Goal: Task Accomplishment & Management: Use online tool/utility

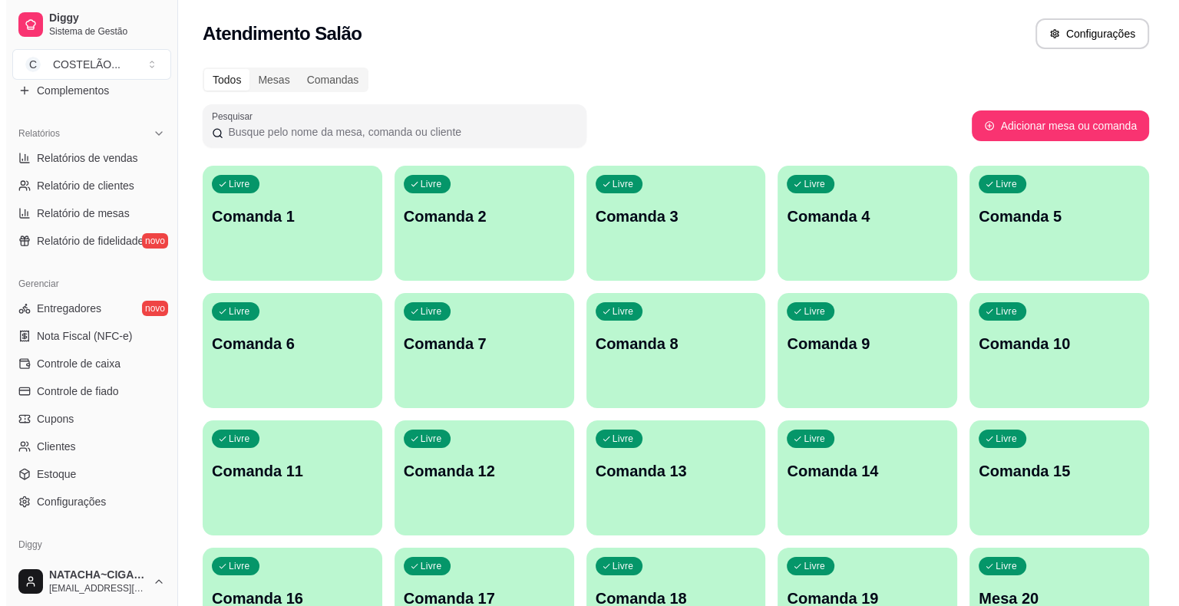
scroll to position [470, 0]
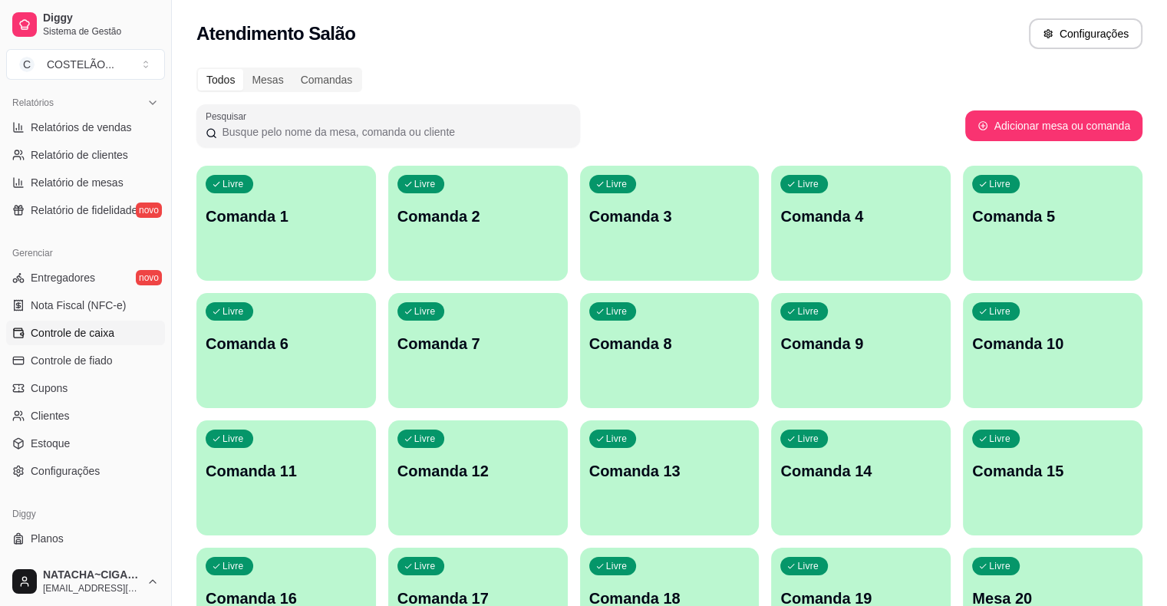
click at [55, 341] on link "Controle de caixa" at bounding box center [85, 333] width 159 height 25
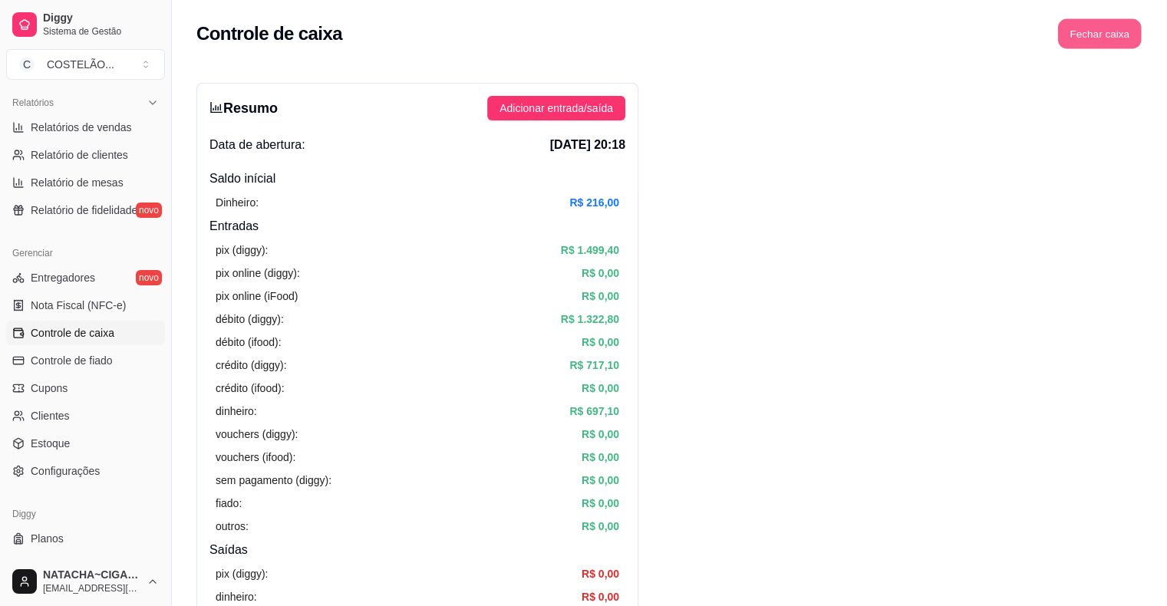
click at [1078, 22] on button "Fechar caixa" at bounding box center [1100, 34] width 84 height 30
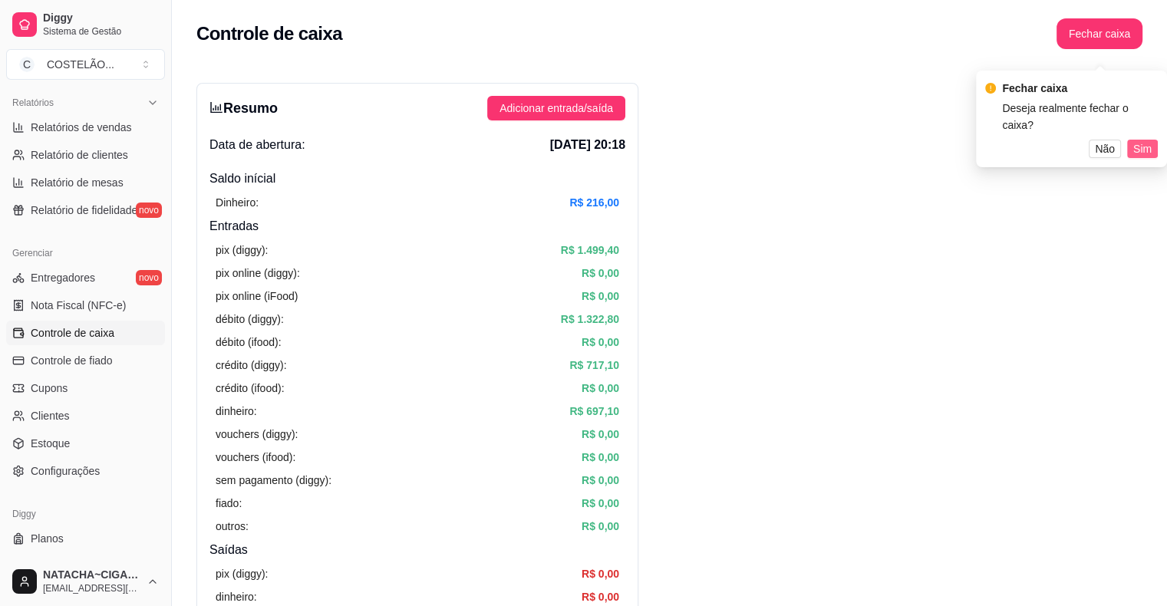
click at [1153, 140] on button "Sim" at bounding box center [1142, 149] width 31 height 18
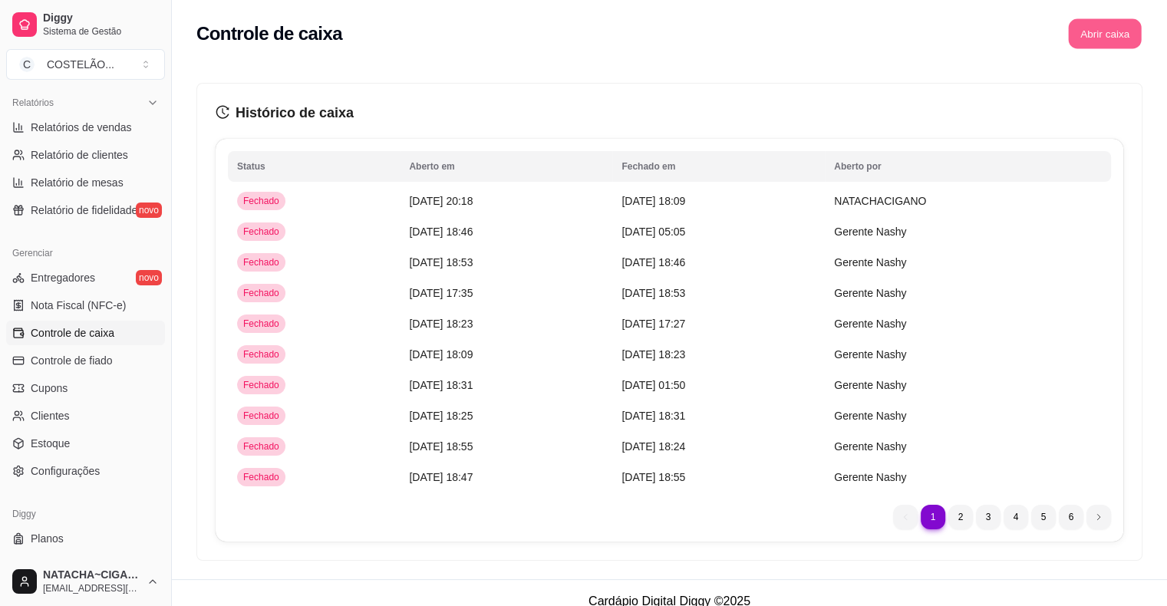
click at [1116, 24] on button "Abrir caixa" at bounding box center [1104, 34] width 73 height 30
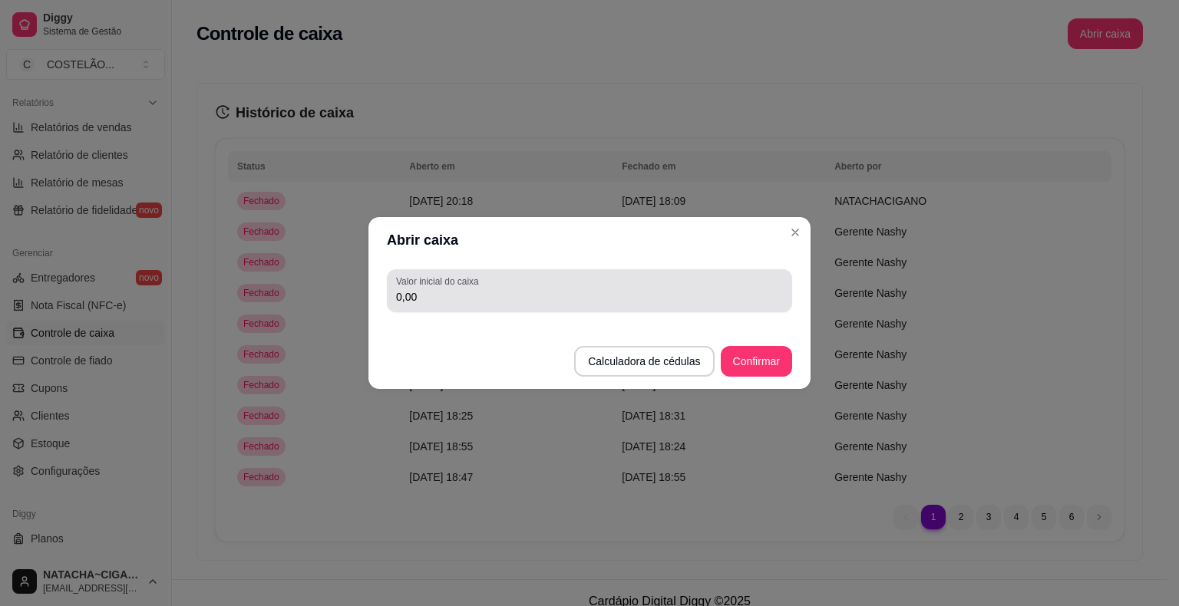
click at [678, 279] on div "0,00" at bounding box center [589, 291] width 387 height 31
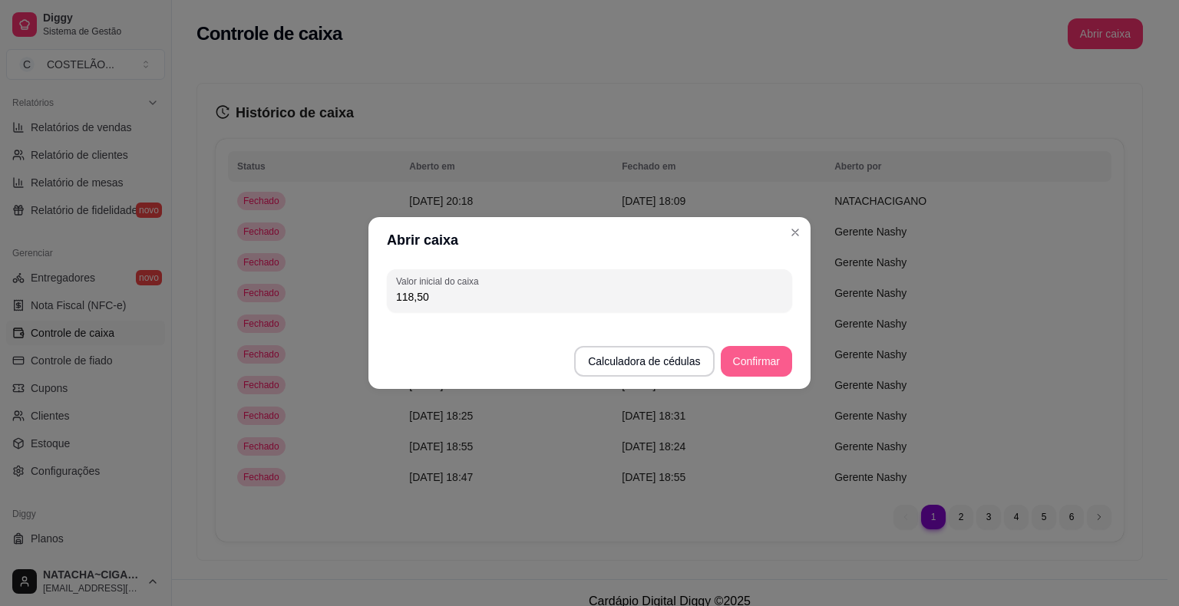
type input "118,50"
click at [760, 352] on button "Confirmar" at bounding box center [756, 362] width 70 height 30
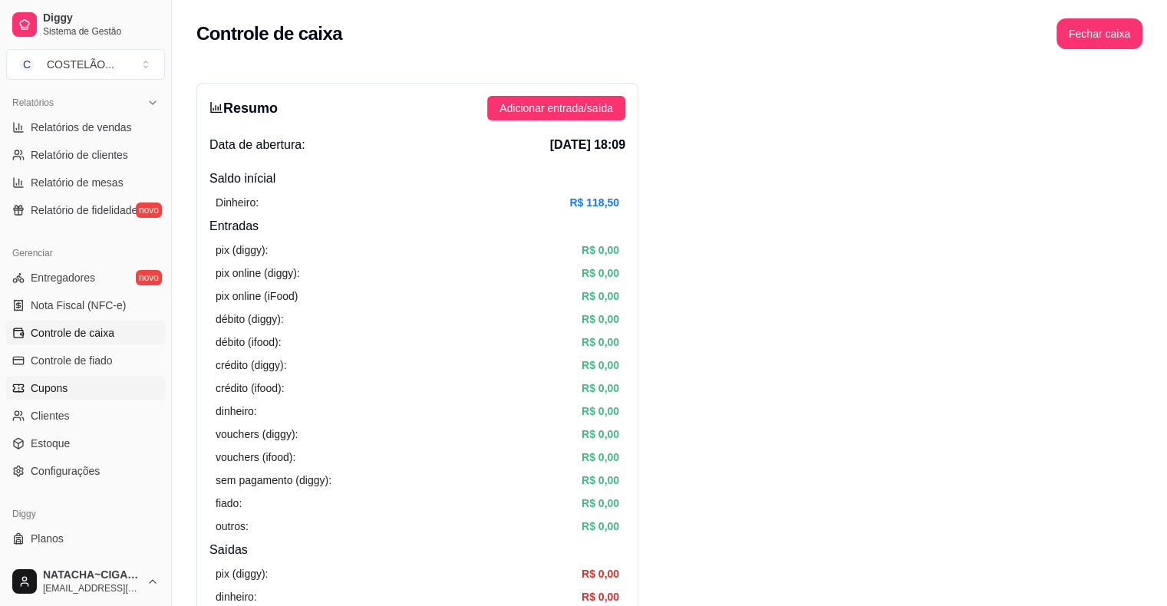
click at [36, 381] on span "Cupons" at bounding box center [49, 388] width 37 height 15
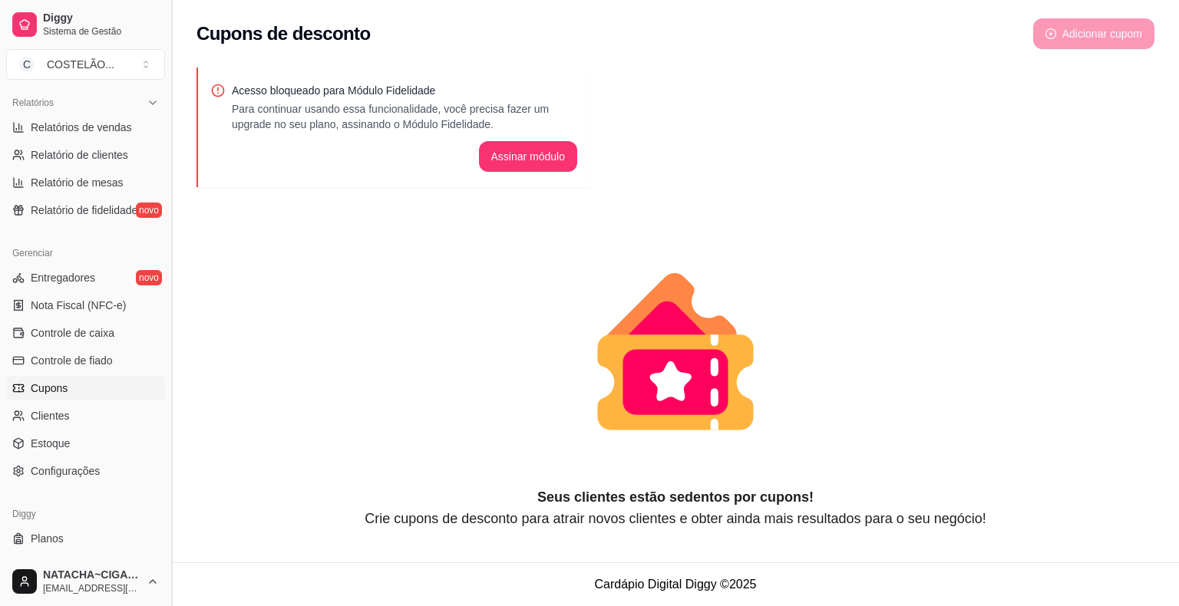
click at [165, 95] on button "Toggle Sidebar" at bounding box center [171, 303] width 12 height 606
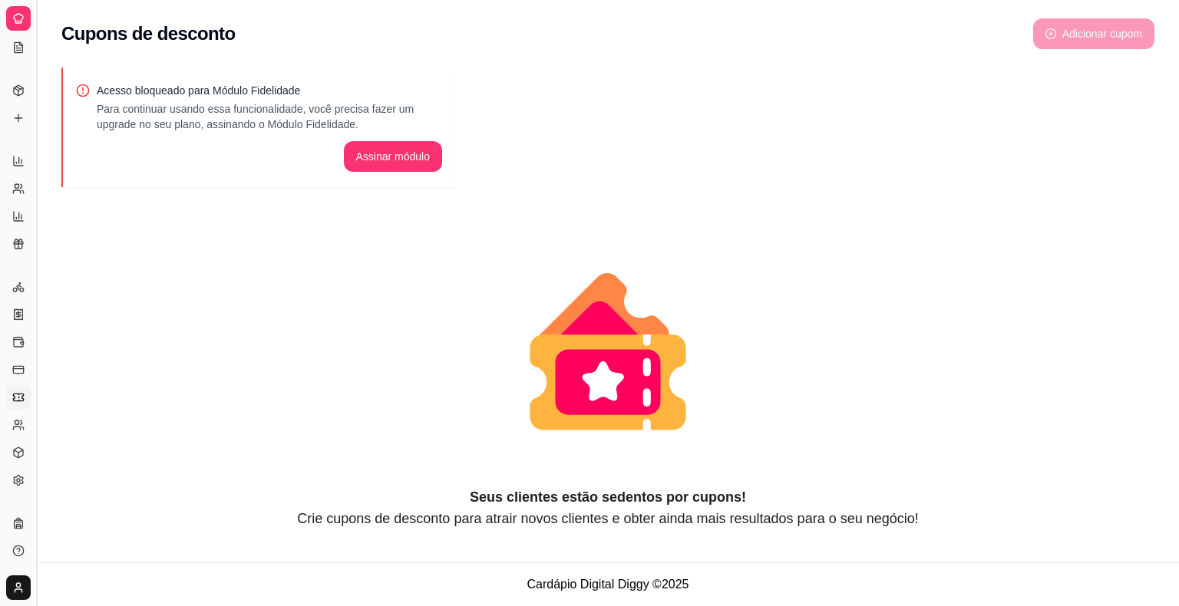
scroll to position [188, 0]
click at [165, 95] on div "Acesso bloqueado para Módulo Fidelidade Para continuar usando essa funcionalida…" at bounding box center [257, 128] width 393 height 120
click at [34, 96] on button "Toggle Sidebar" at bounding box center [36, 303] width 12 height 606
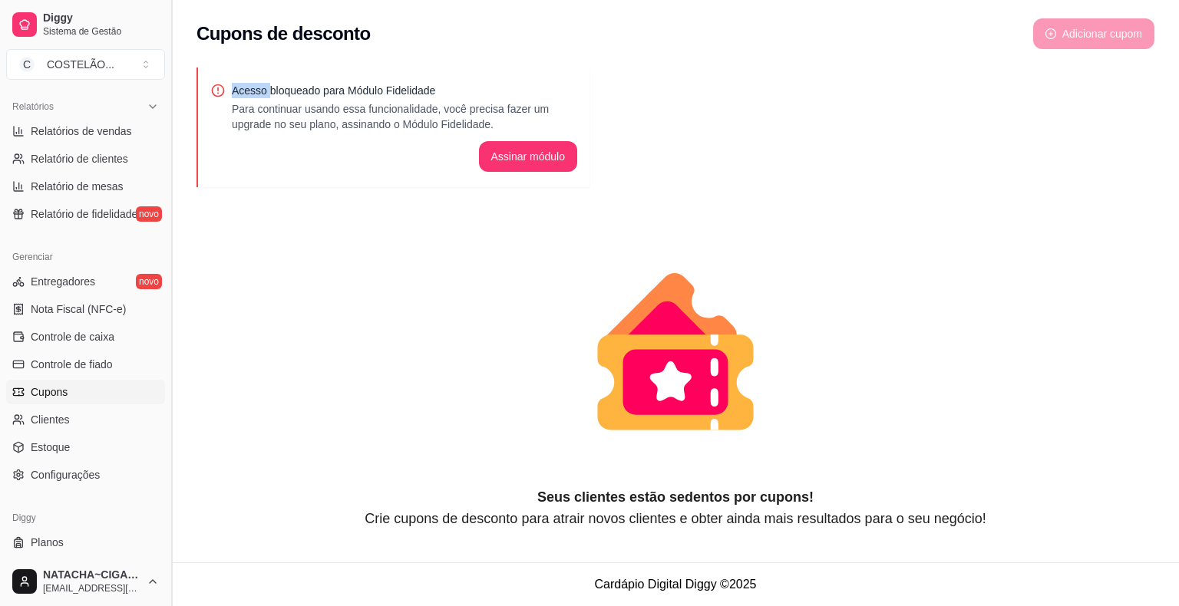
scroll to position [470, 0]
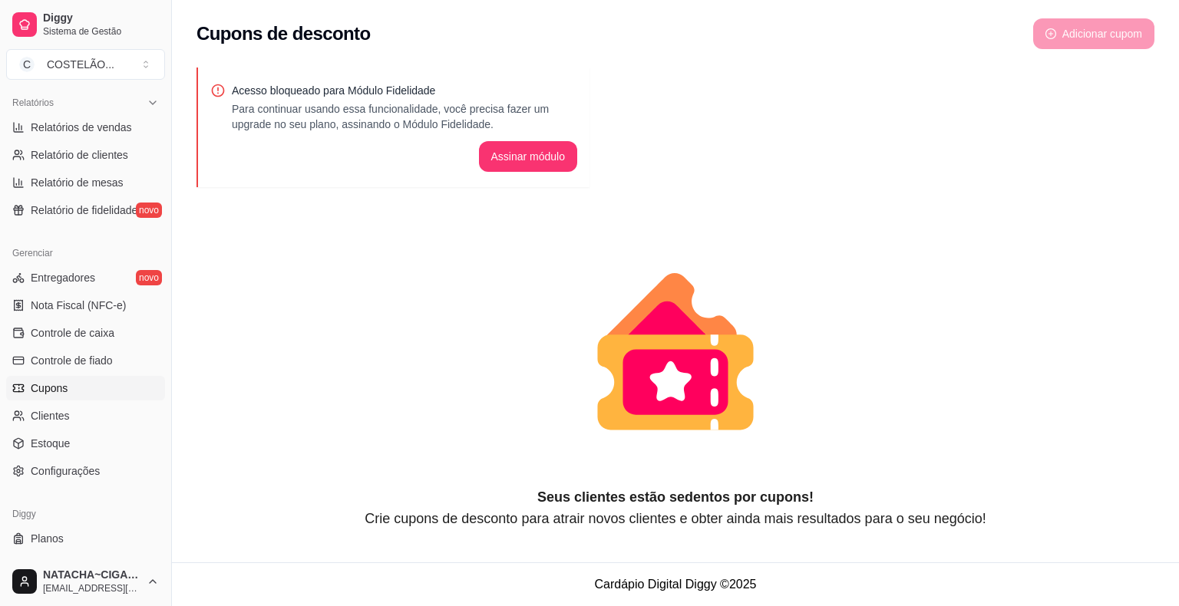
click at [388, 275] on icon "animation" at bounding box center [675, 352] width 958 height 269
click at [96, 177] on span "Relatório de mesas" at bounding box center [77, 182] width 93 height 15
select select "TOTAL_OF_ORDERS"
select select "7"
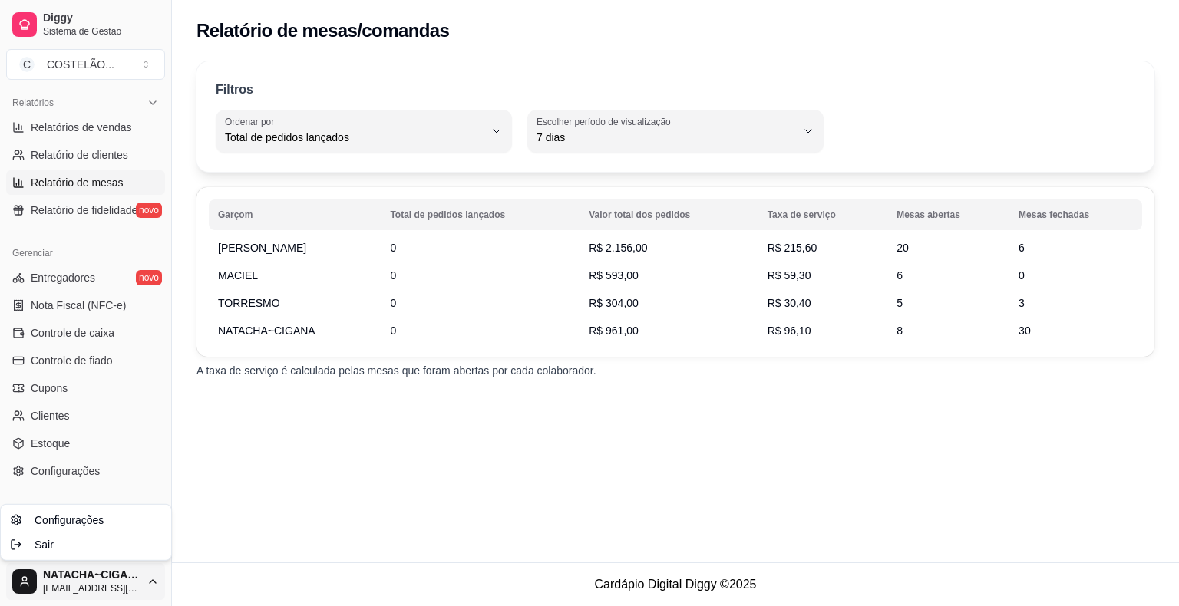
click at [153, 577] on html "Diggy Sistema de Gestão C COSTELÃO ... Loja fechada Plano Customizado até 27/10…" at bounding box center [589, 303] width 1179 height 606
click at [141, 104] on html "Diggy Sistema de Gestão C COSTELÃO ... Loja fechada Plano Customizado até 27/10…" at bounding box center [589, 303] width 1179 height 606
click at [147, 104] on icon at bounding box center [153, 103] width 12 height 12
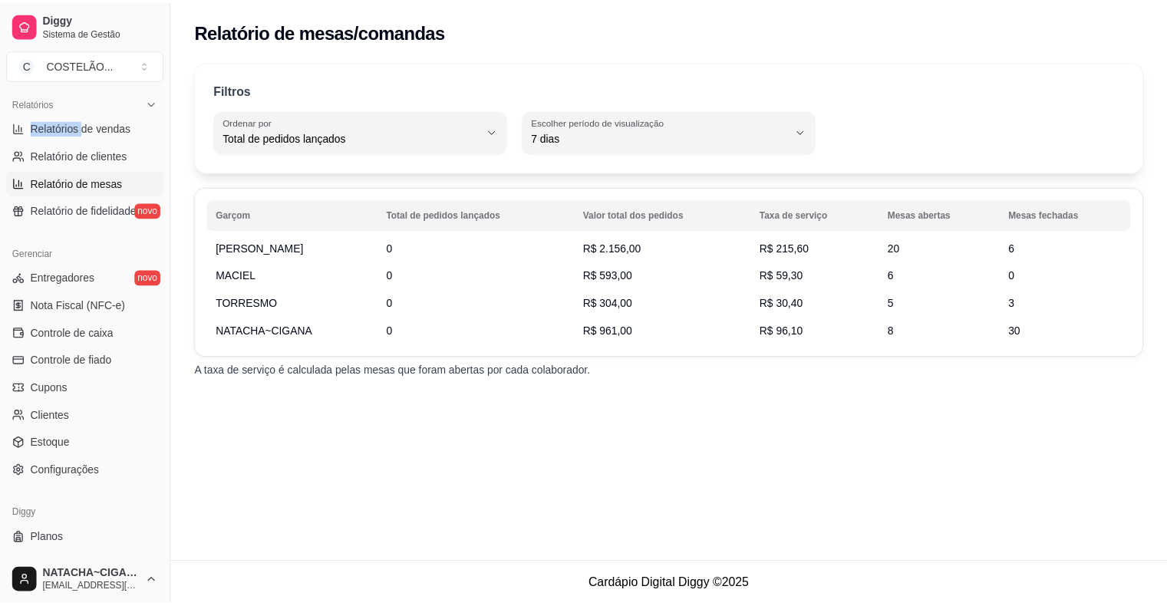
scroll to position [390, 0]
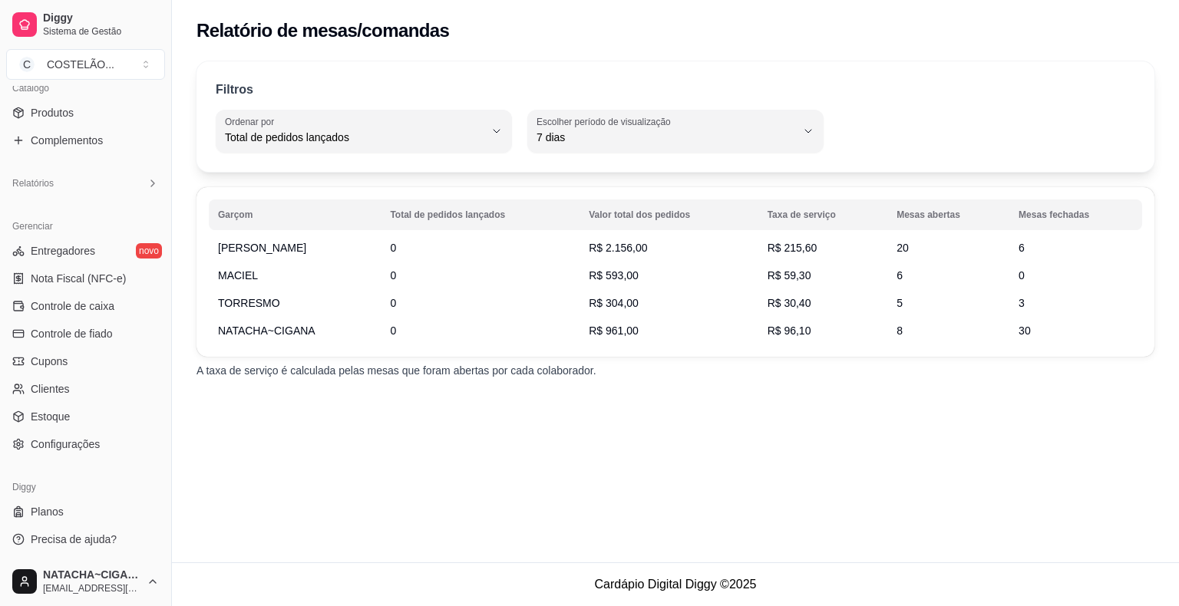
click at [141, 104] on link "Produtos" at bounding box center [85, 113] width 159 height 25
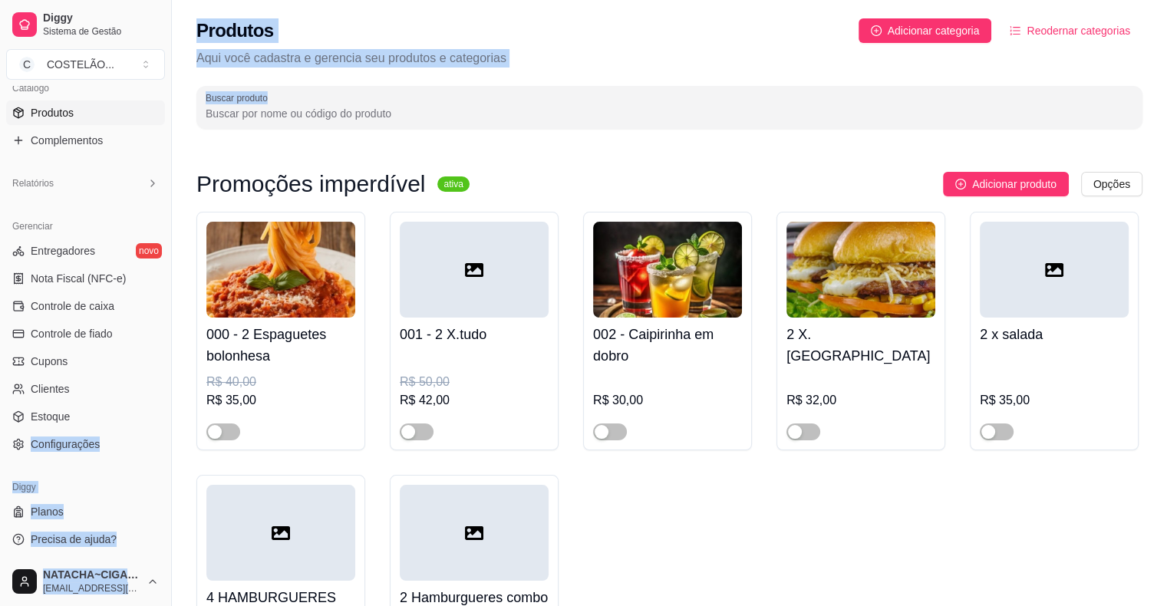
drag, startPoint x: 107, startPoint y: 429, endPoint x: 647, endPoint y: 107, distance: 629.2
click at [64, 29] on span "Sistema de Gestão" at bounding box center [101, 31] width 116 height 12
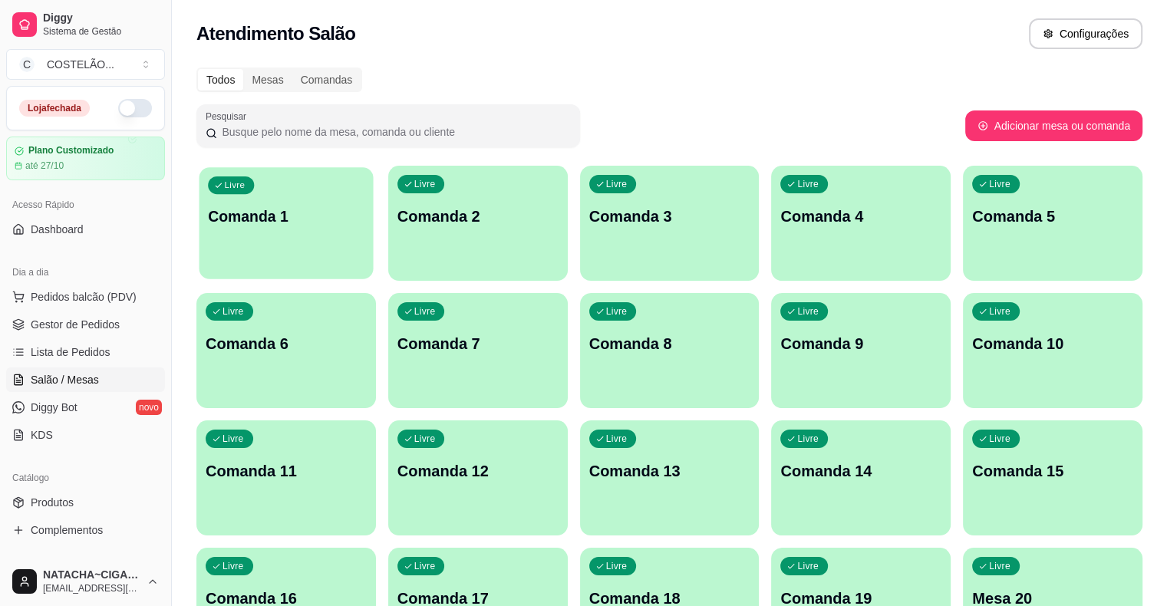
click at [307, 232] on div "Livre Comanda 1" at bounding box center [287, 214] width 174 height 94
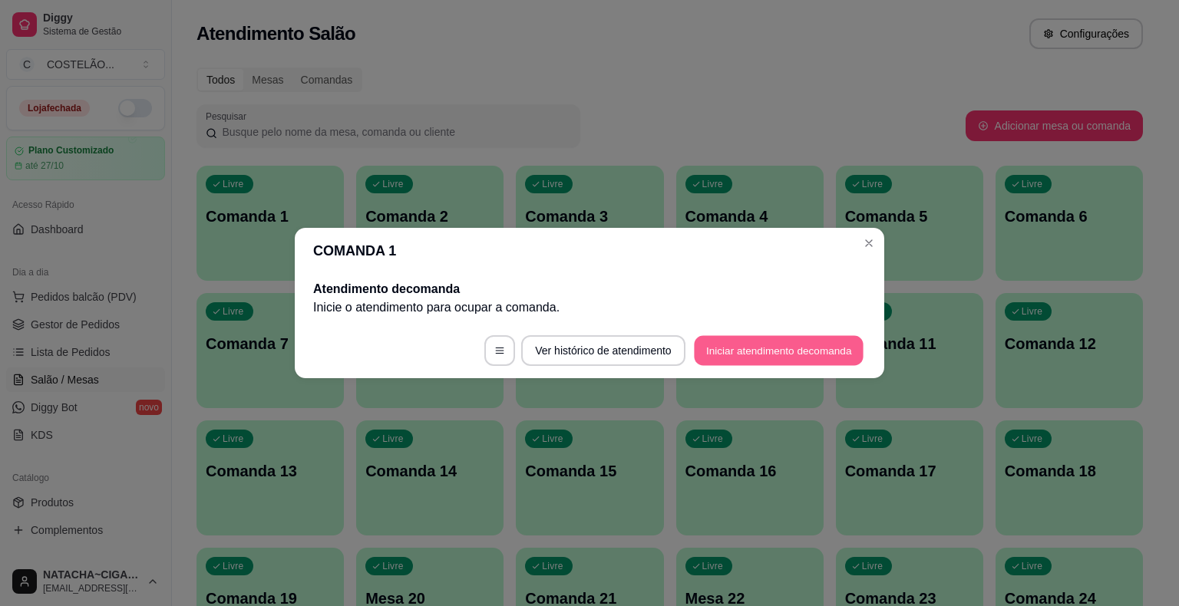
click at [718, 354] on button "Iniciar atendimento de comanda" at bounding box center [779, 351] width 170 height 30
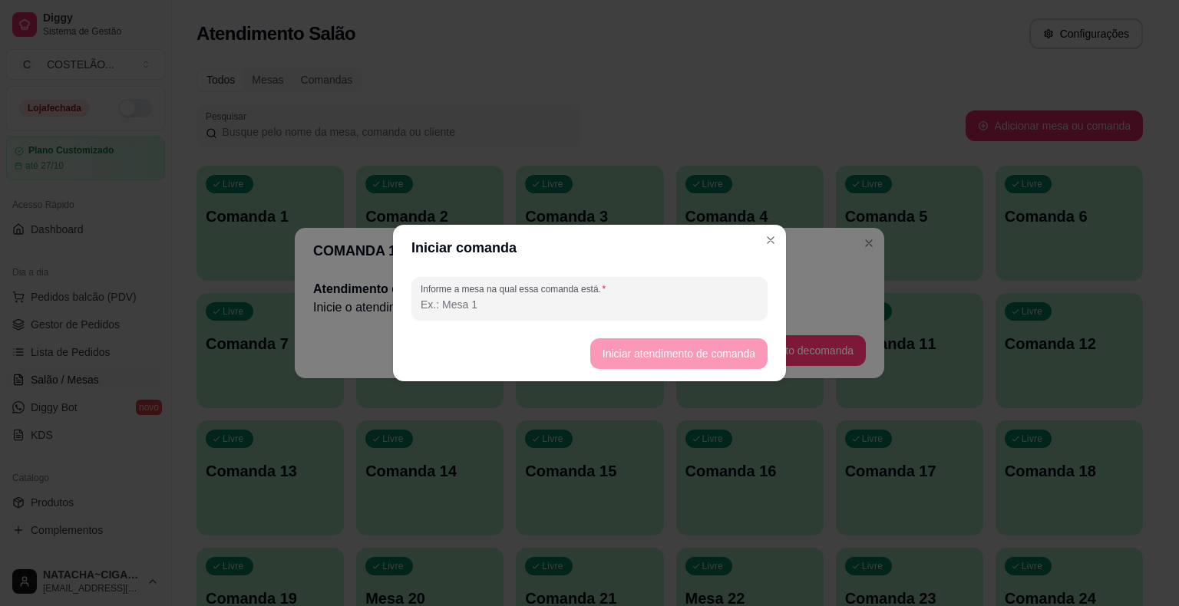
click at [694, 312] on input "Informe a mesa na qual essa comanda está." at bounding box center [590, 304] width 338 height 15
type input "CLEITON"
click at [694, 361] on button "Iniciar atendimento de comanda" at bounding box center [678, 354] width 172 height 30
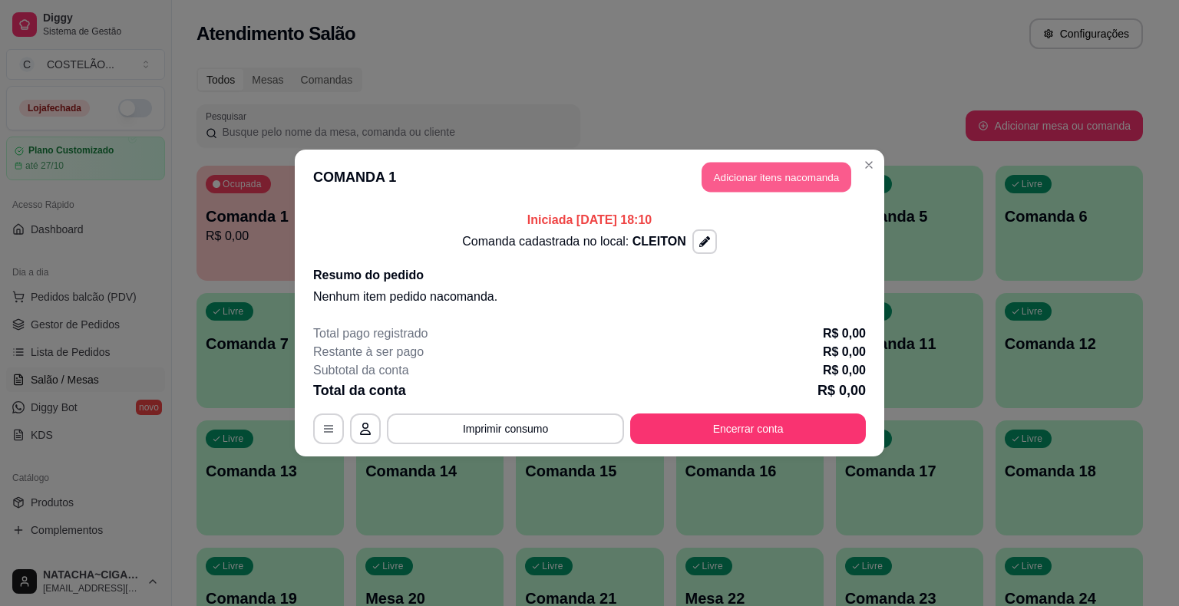
click at [827, 170] on button "Adicionar itens na comanda" at bounding box center [776, 178] width 150 height 30
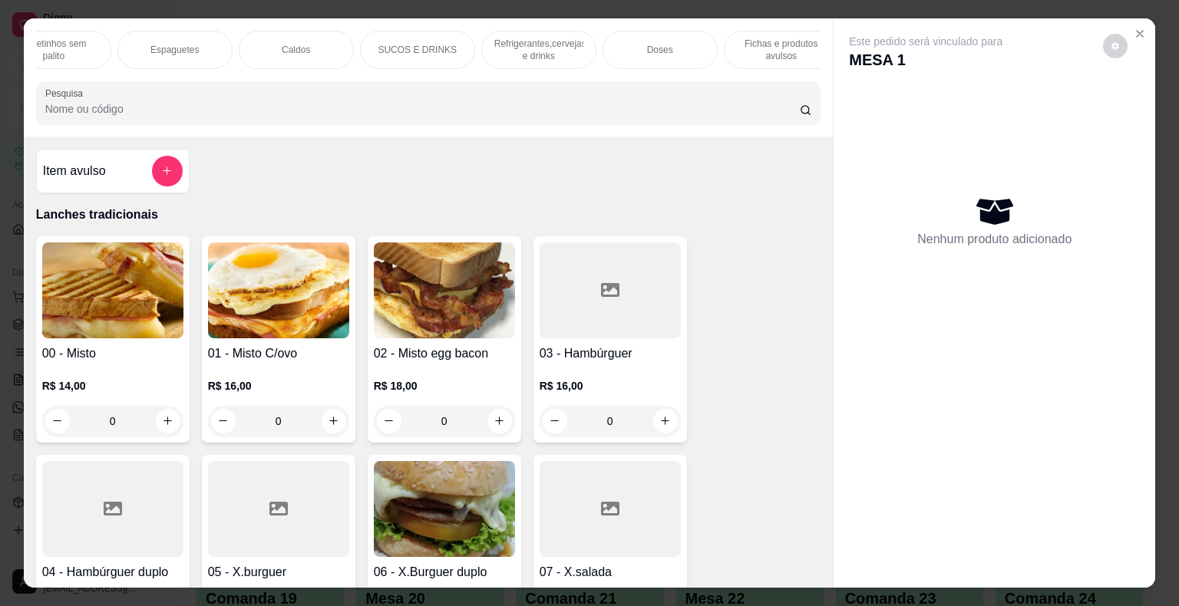
scroll to position [0, 1149]
click at [522, 48] on p "Refrigerantes,cervejas e drinks" at bounding box center [521, 50] width 89 height 25
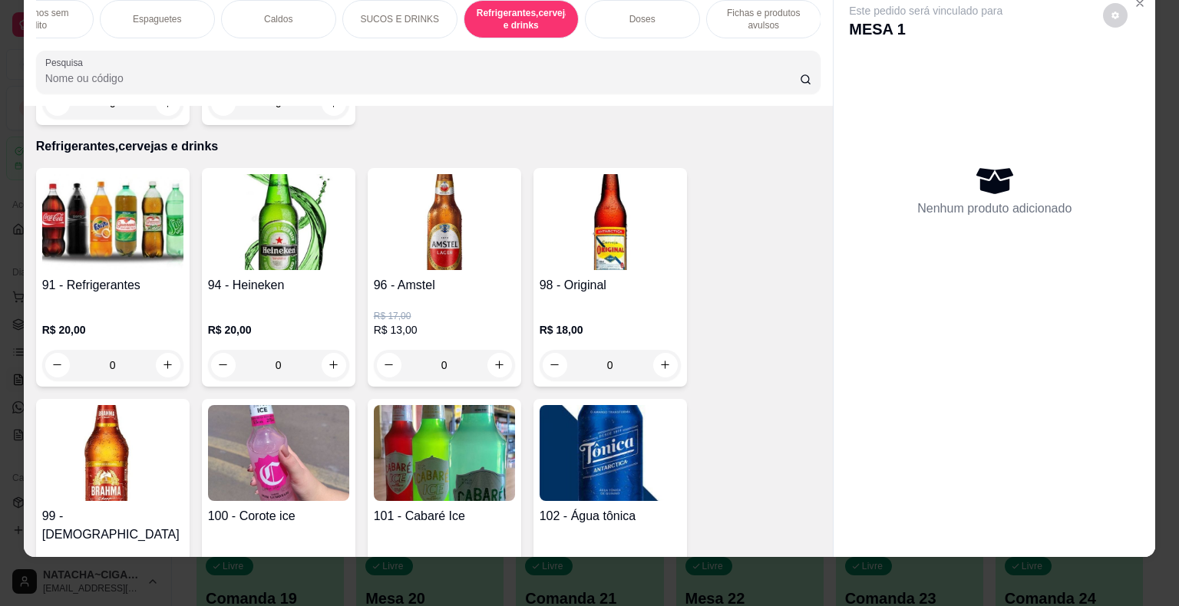
click at [155, 350] on div "0" at bounding box center [112, 365] width 141 height 31
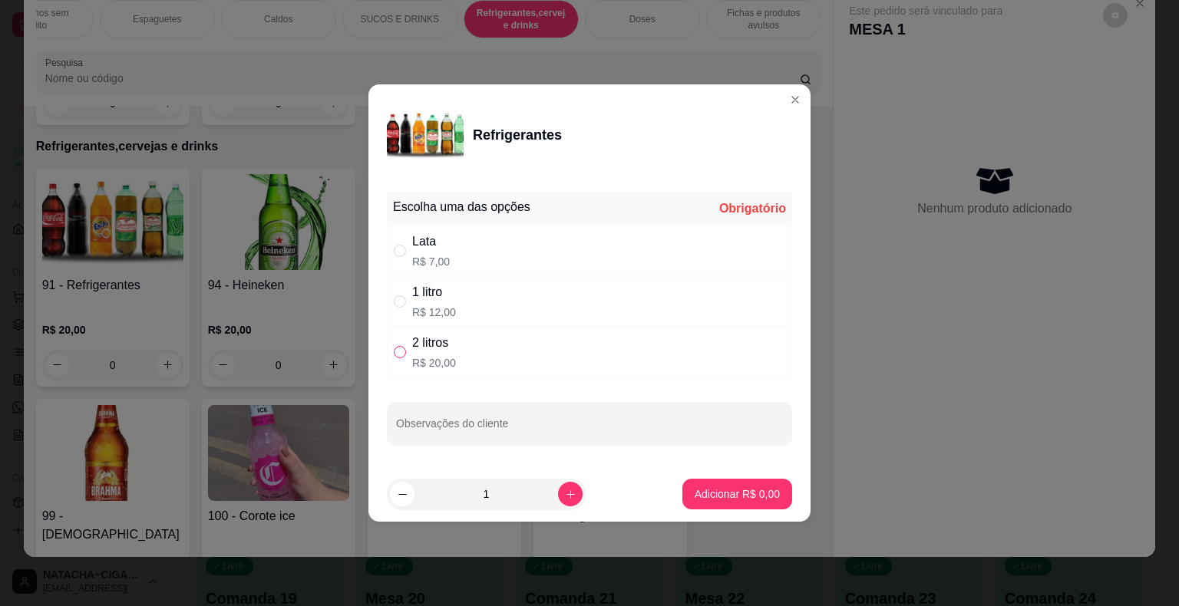
click at [394, 355] on input "" at bounding box center [400, 352] width 12 height 12
radio input "true"
click at [736, 496] on p "Adicionar R$ 20,00" at bounding box center [734, 494] width 89 height 15
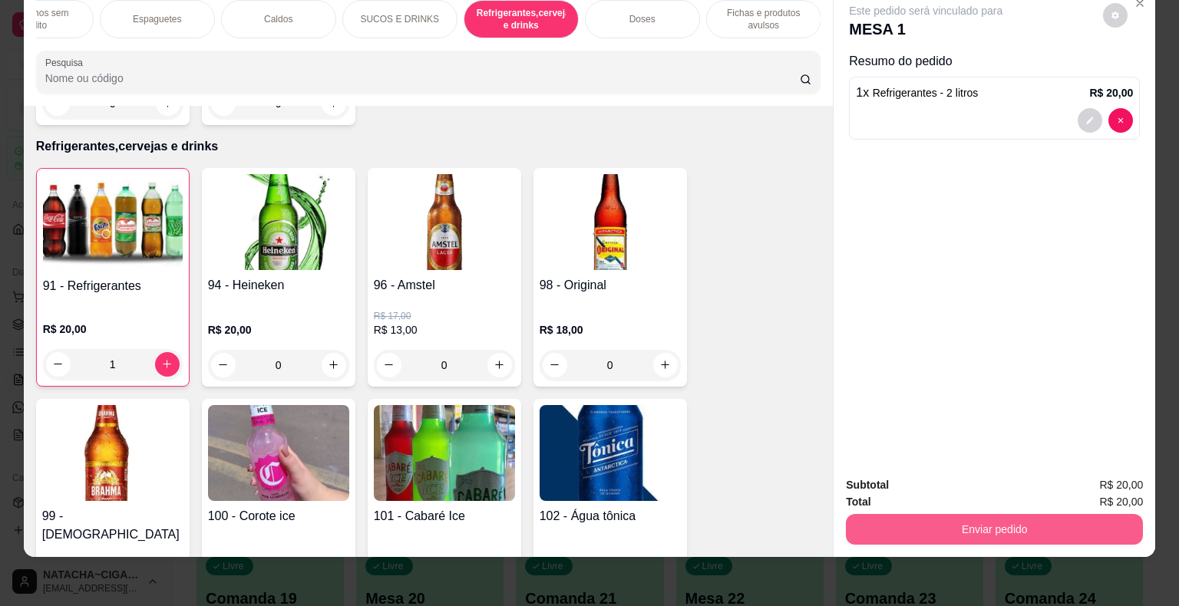
click at [930, 514] on button "Enviar pedido" at bounding box center [994, 529] width 297 height 31
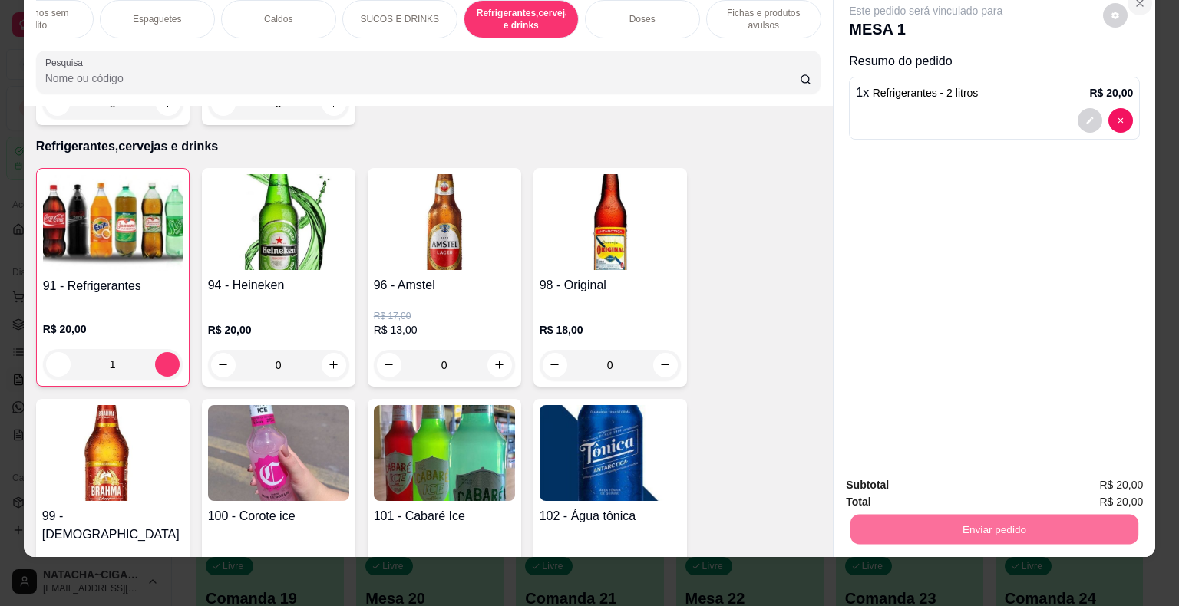
click at [1108, 113] on button "decrease-product-quantity" at bounding box center [1120, 120] width 25 height 25
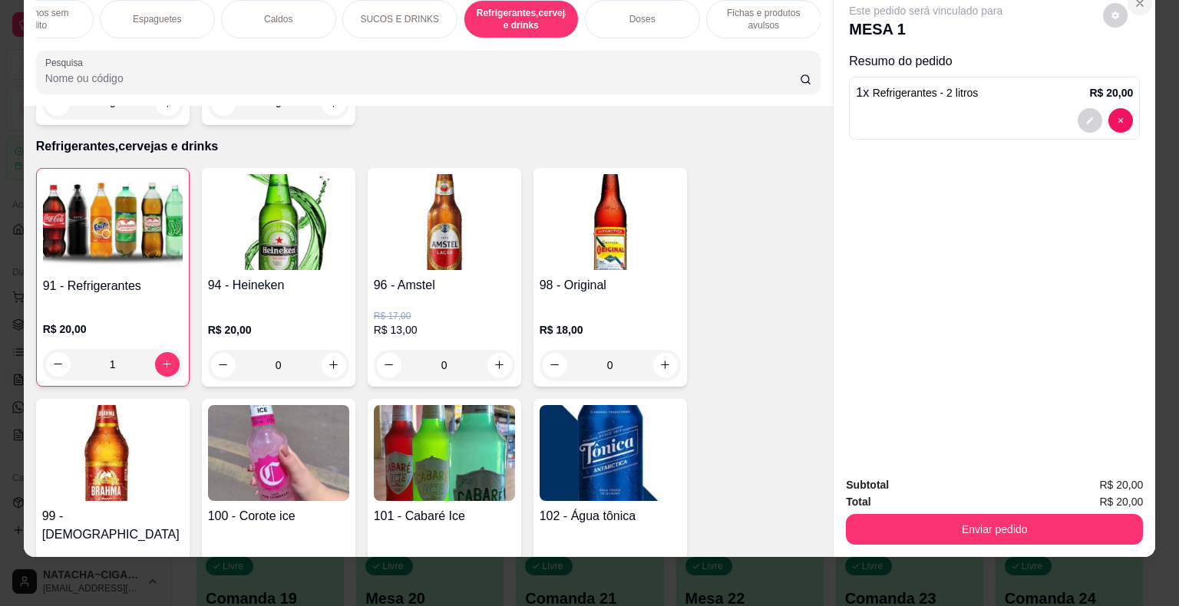
type input "0"
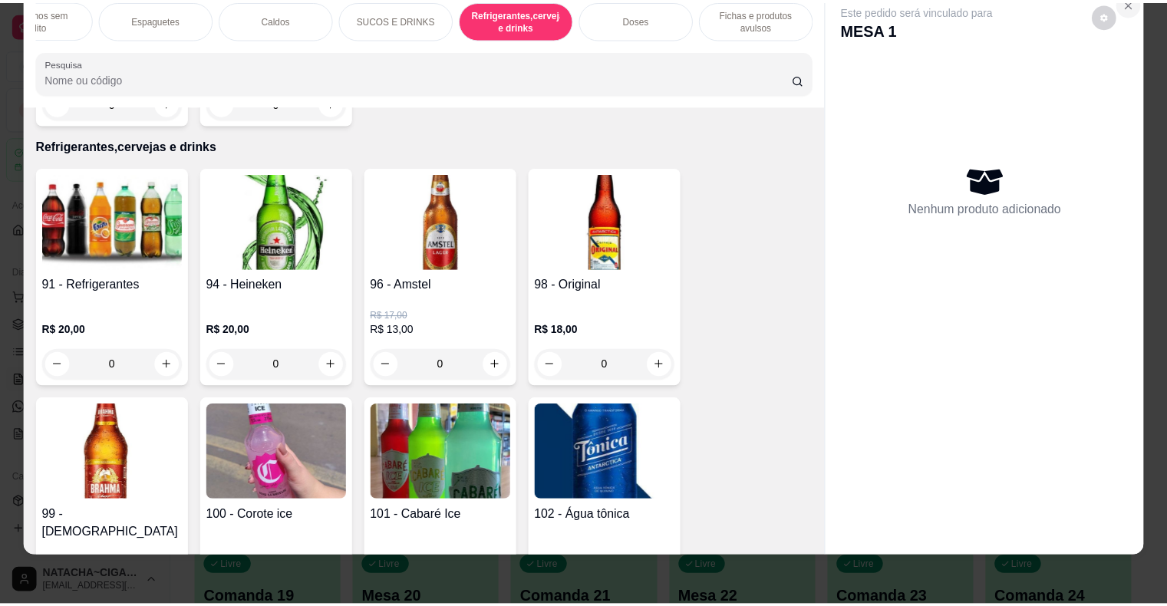
scroll to position [0, 0]
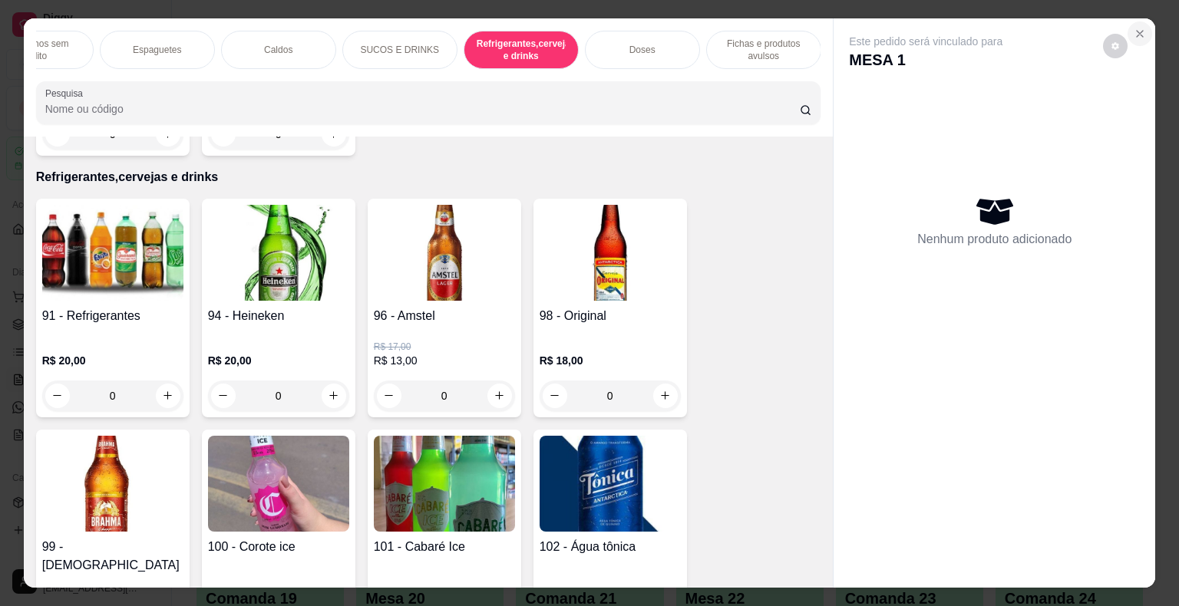
click at [1130, 34] on button "Close" at bounding box center [1139, 33] width 25 height 25
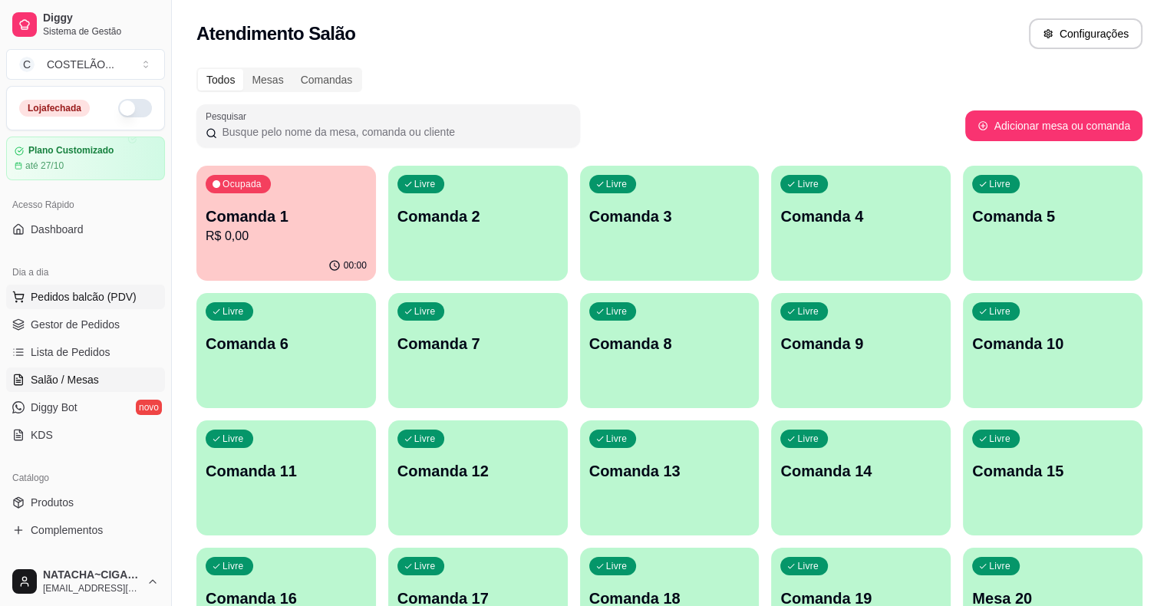
click at [91, 299] on span "Pedidos balcão (PDV)" at bounding box center [84, 296] width 106 height 15
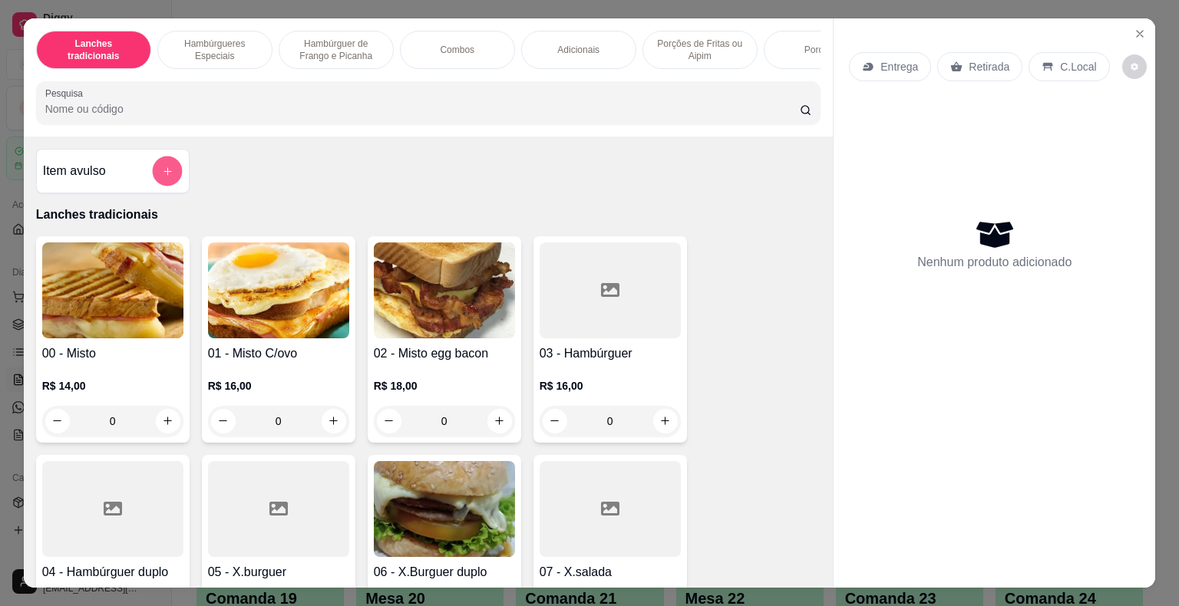
click at [161, 175] on icon "add-separate-item" at bounding box center [167, 171] width 12 height 12
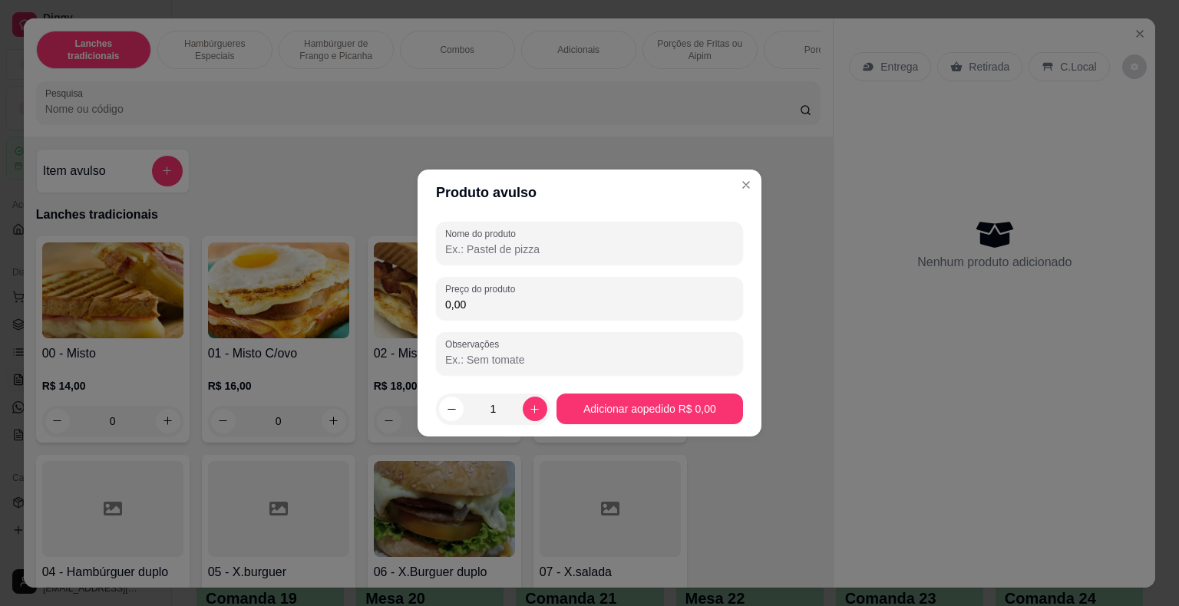
click at [475, 256] on input "Nome do produto" at bounding box center [589, 249] width 289 height 15
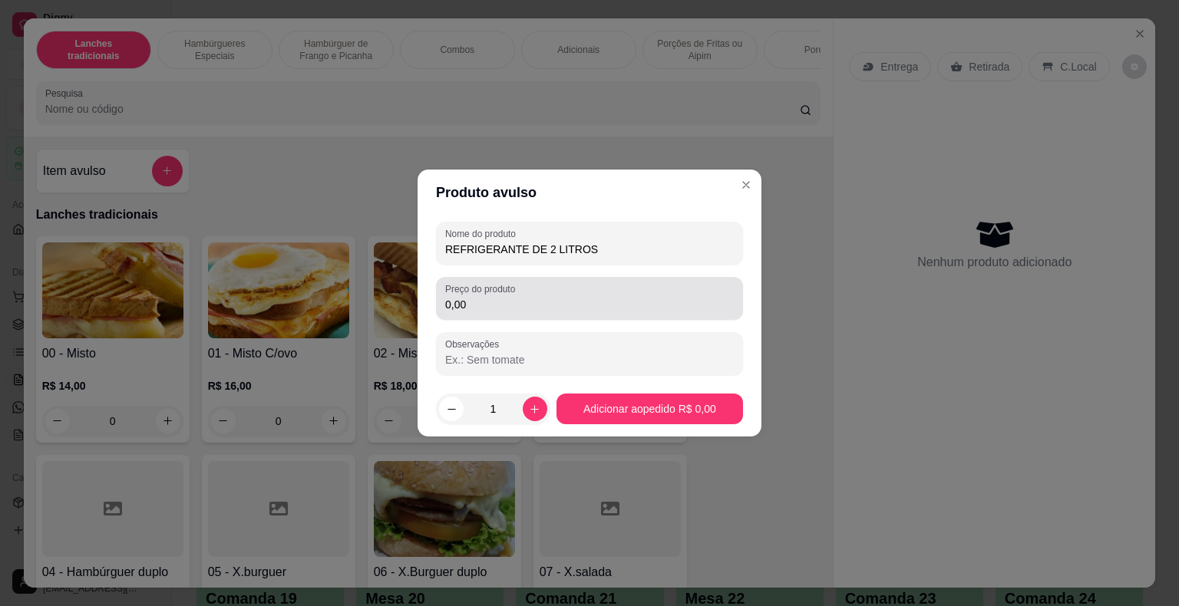
type input "REFRIGERANTE DE 2 LITROS"
click at [614, 284] on div "0,00" at bounding box center [589, 298] width 289 height 31
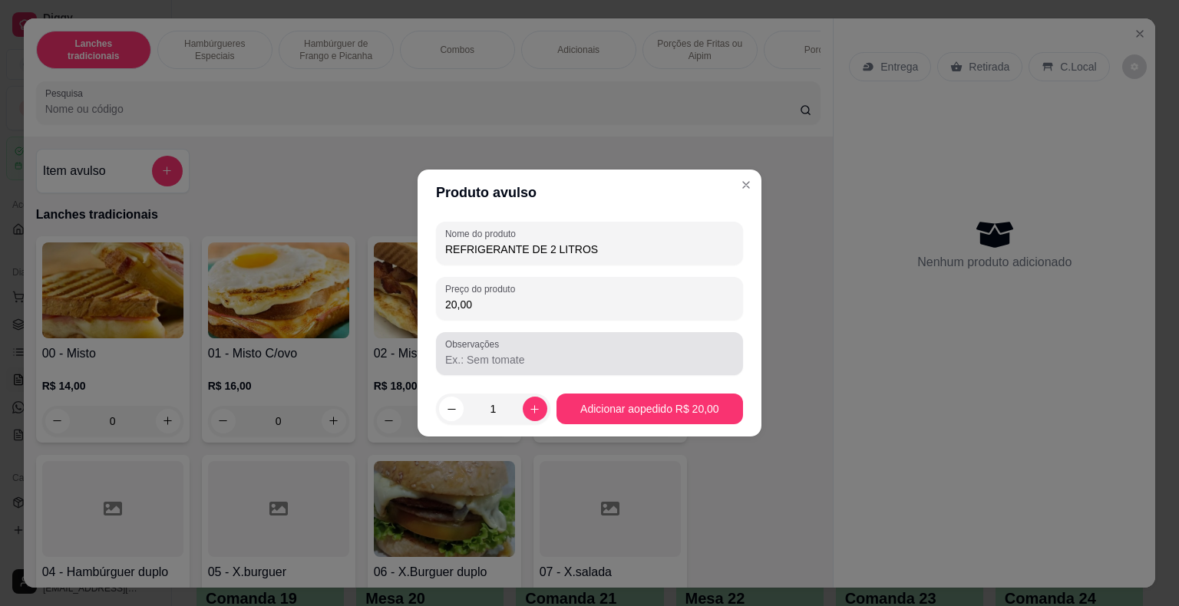
type input "20,00"
click at [520, 364] on input "Observações" at bounding box center [589, 359] width 289 height 15
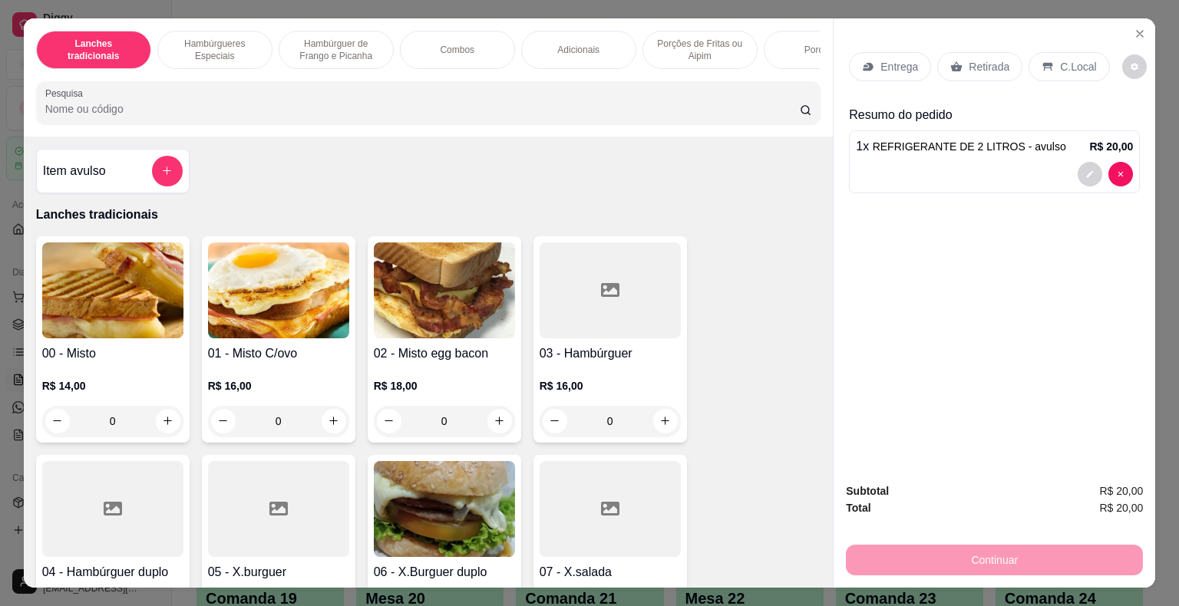
click at [1031, 61] on div "C.Local" at bounding box center [1068, 66] width 81 height 29
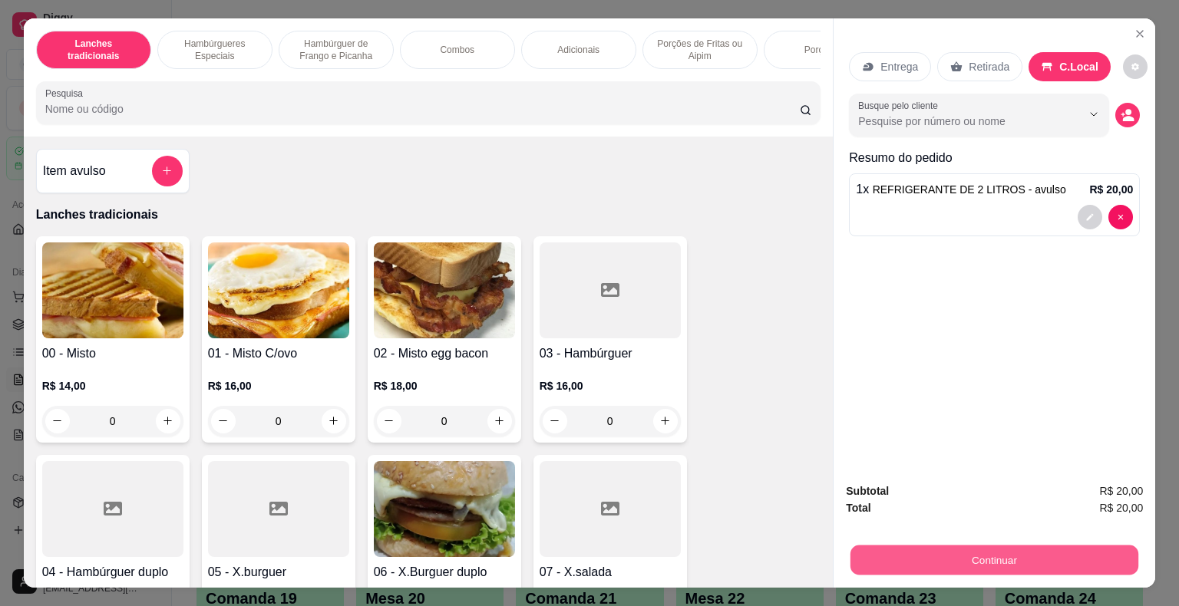
click at [989, 557] on button "Continuar" at bounding box center [994, 561] width 288 height 30
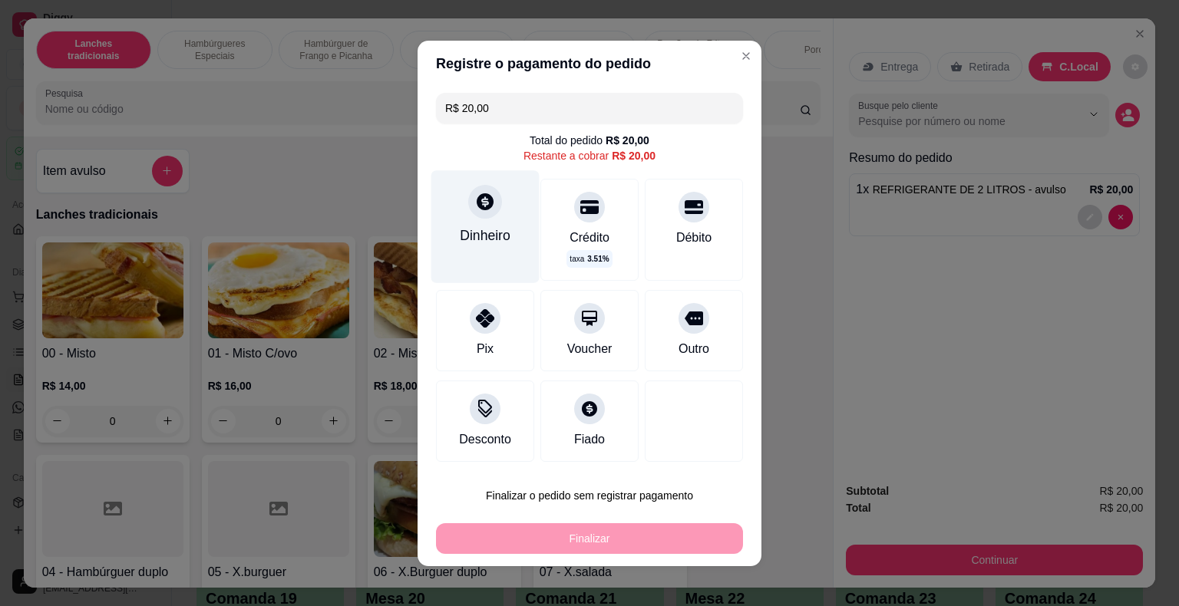
click at [460, 244] on div "Dinheiro" at bounding box center [485, 235] width 51 height 20
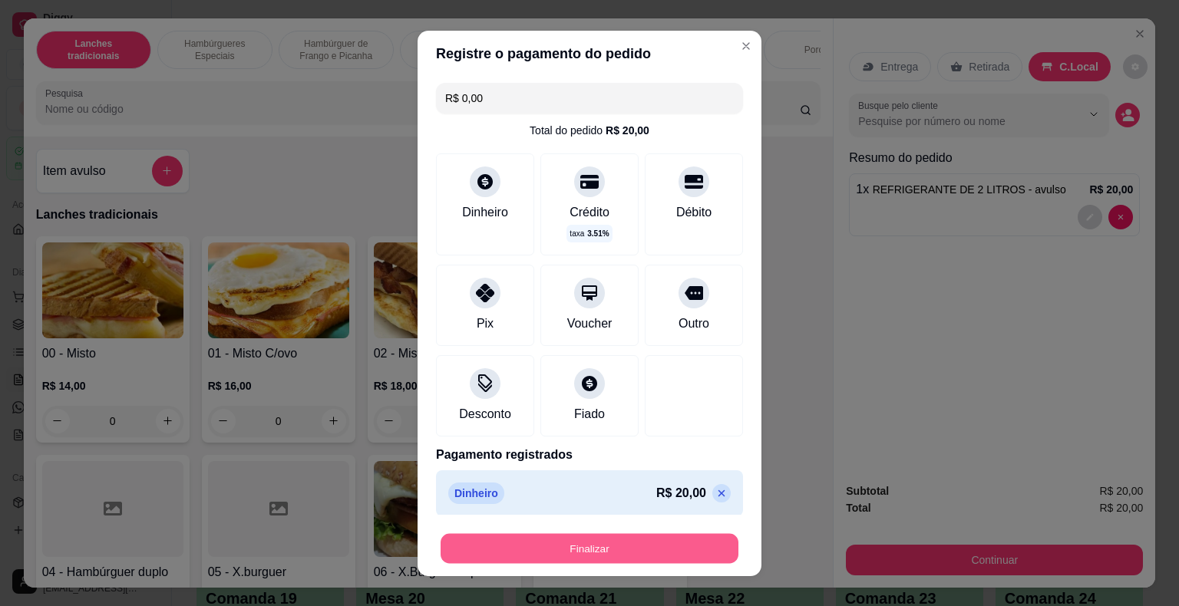
click at [537, 547] on button "Finalizar" at bounding box center [590, 548] width 298 height 30
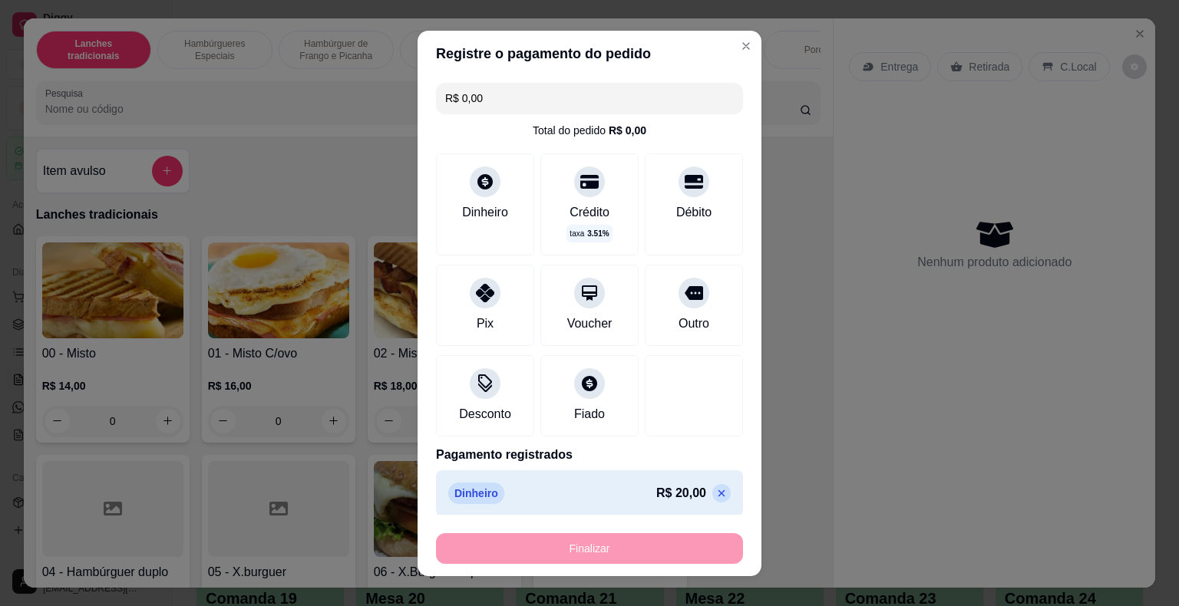
type input "-R$ 20,00"
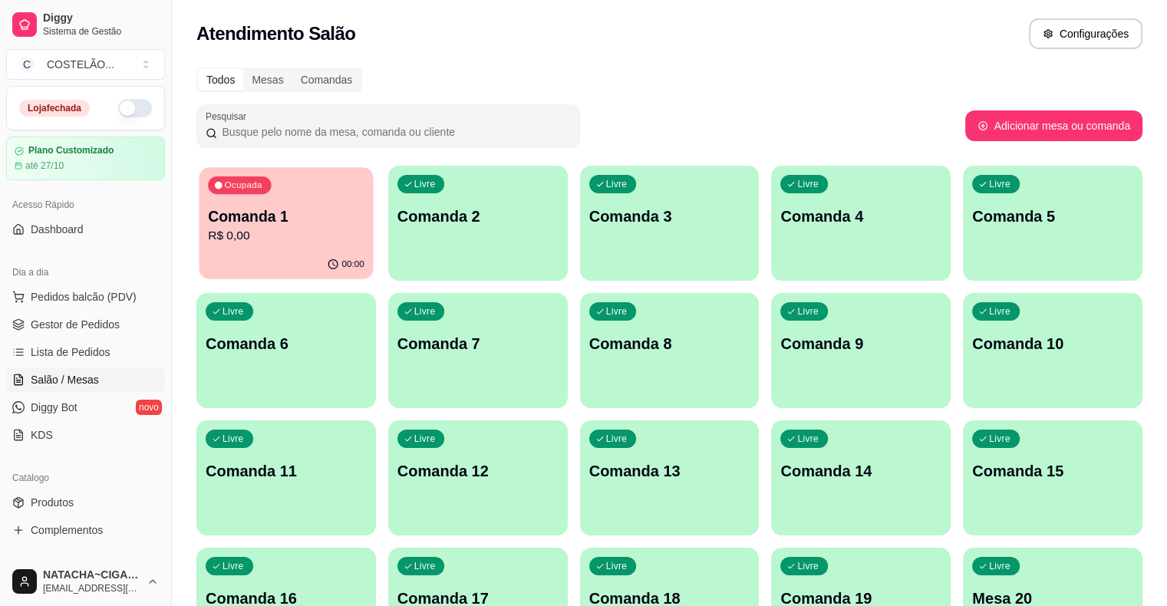
click at [301, 243] on p "R$ 0,00" at bounding box center [286, 236] width 157 height 18
click at [53, 330] on span "Gestor de Pedidos" at bounding box center [75, 324] width 89 height 15
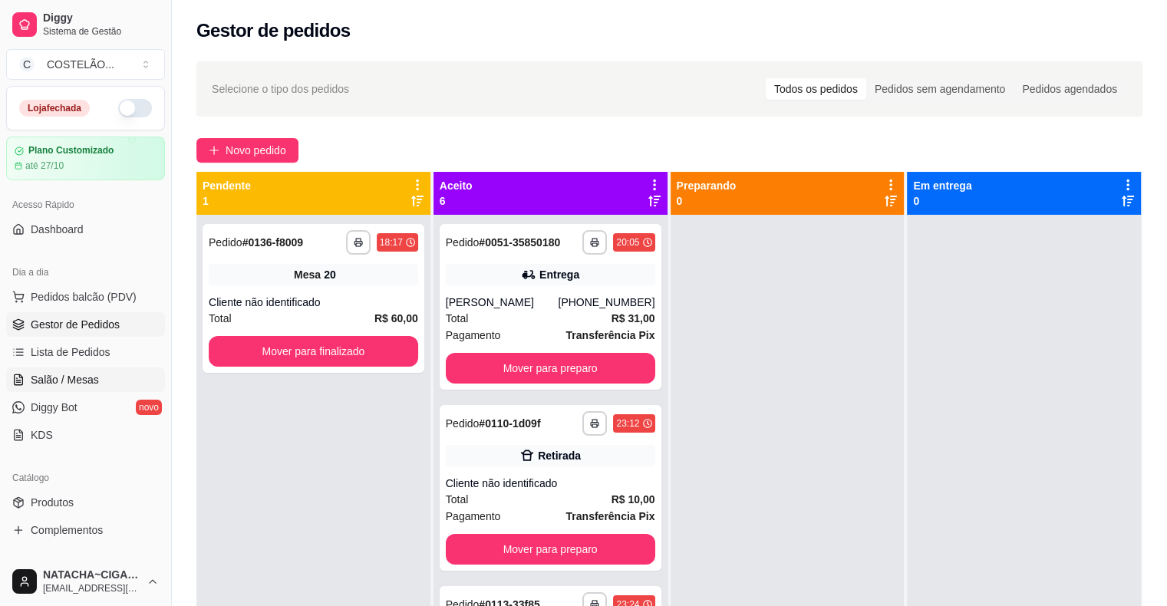
click at [61, 386] on span "Salão / Mesas" at bounding box center [65, 379] width 68 height 15
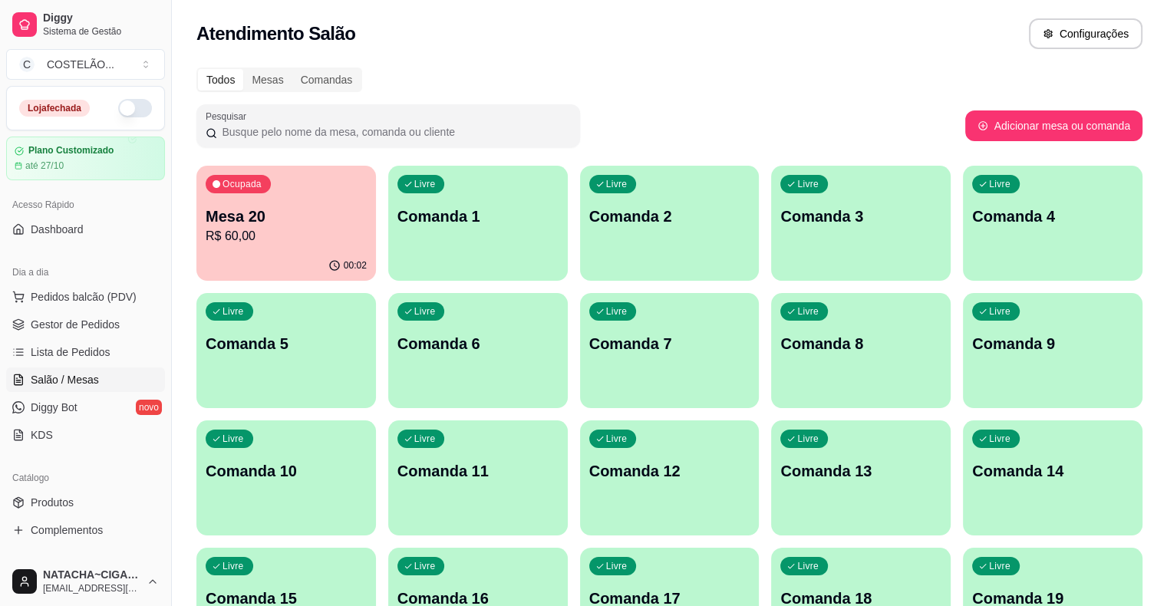
click at [304, 221] on p "Mesa 20" at bounding box center [286, 216] width 161 height 21
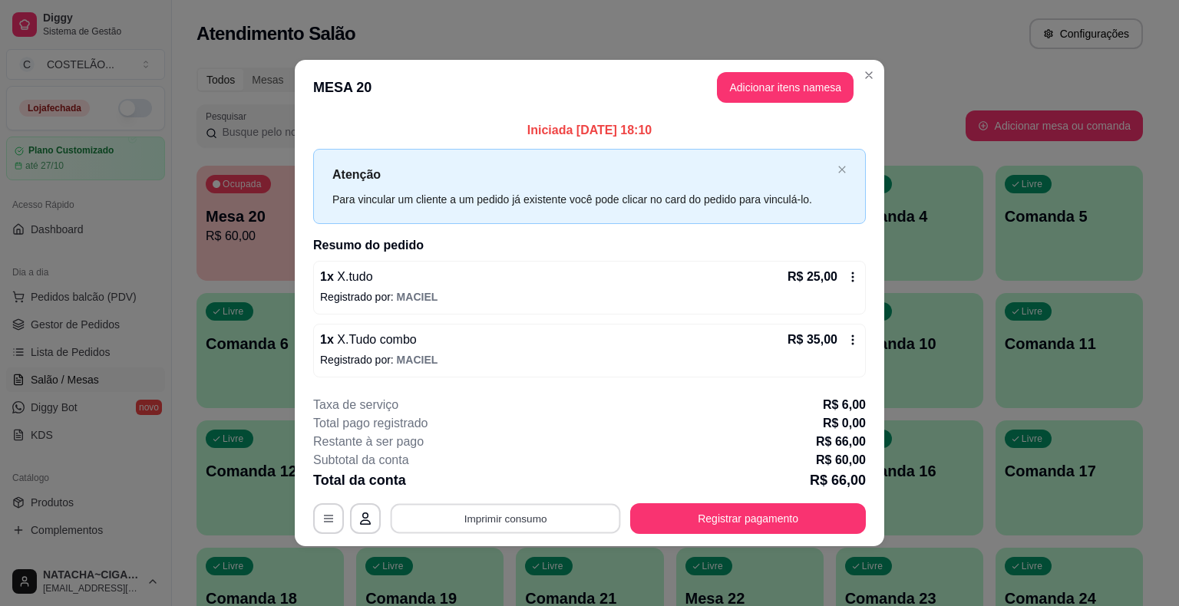
click at [458, 520] on button "Imprimir consumo" at bounding box center [506, 518] width 230 height 30
click at [511, 484] on button "cozinha" at bounding box center [510, 482] width 107 height 24
click at [507, 514] on button "Imprimir consumo" at bounding box center [506, 518] width 230 height 30
click at [519, 484] on button "cozinha" at bounding box center [510, 482] width 107 height 24
click at [578, 511] on button "Imprimir consumo" at bounding box center [505, 518] width 237 height 31
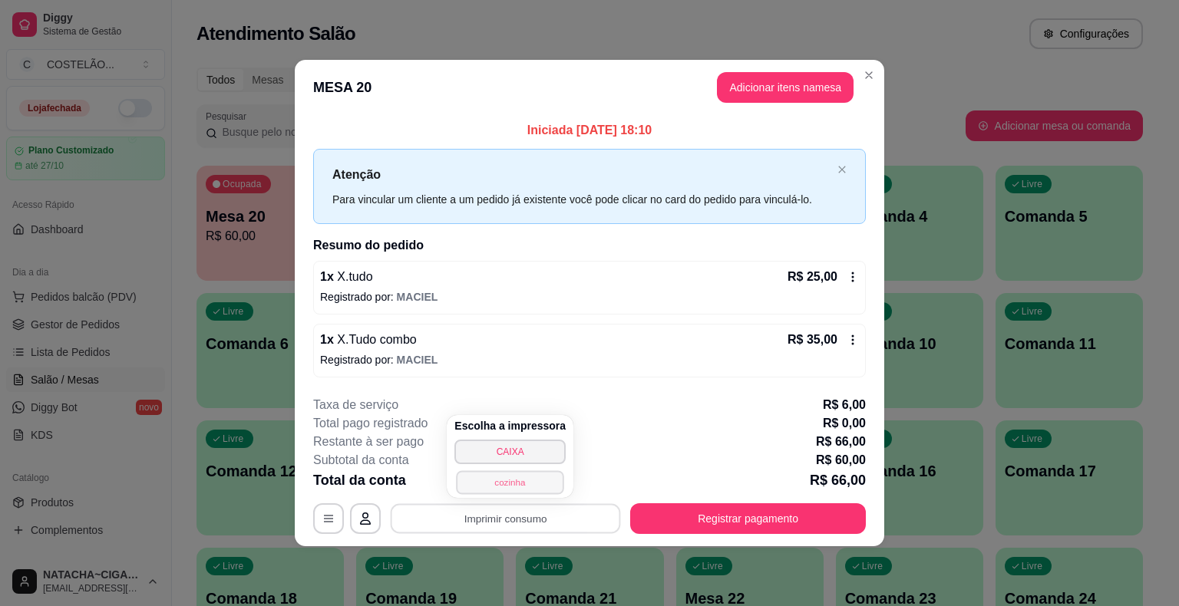
click at [532, 477] on button "cozinha" at bounding box center [510, 482] width 107 height 24
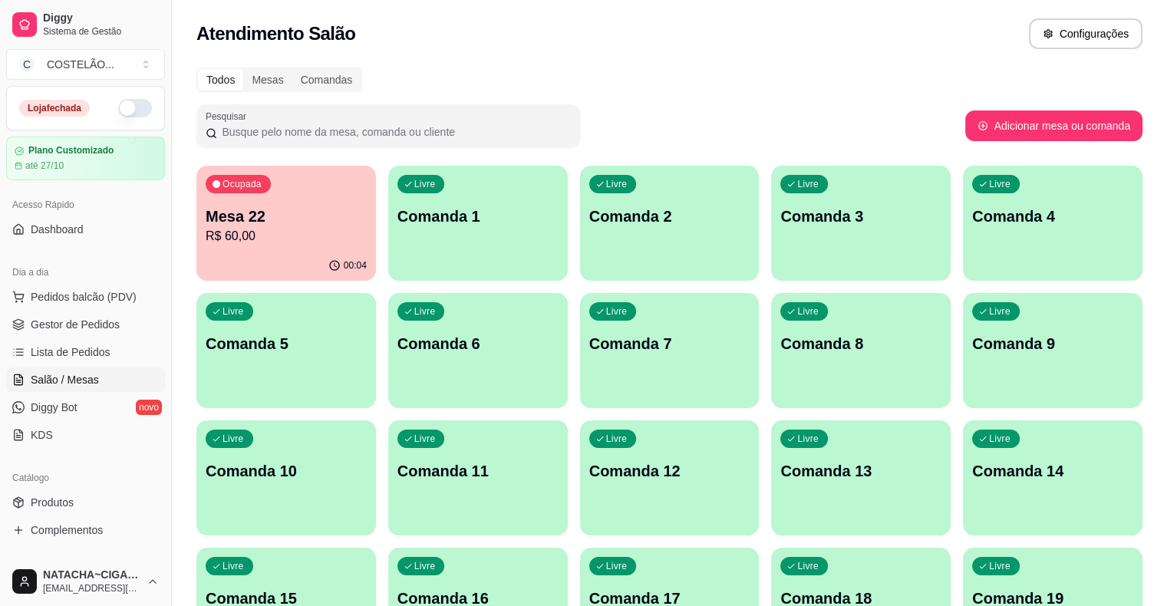
click at [298, 234] on p "R$ 60,00" at bounding box center [286, 236] width 161 height 18
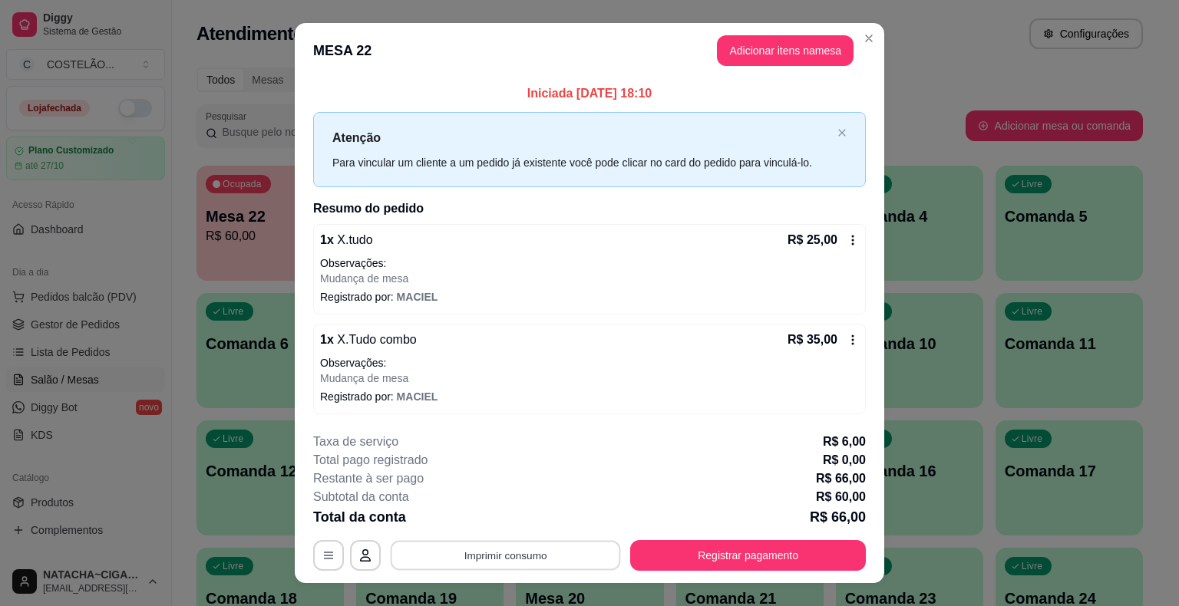
click at [590, 556] on button "Imprimir consumo" at bounding box center [506, 555] width 230 height 30
click at [513, 520] on button "cozinha" at bounding box center [504, 519] width 107 height 24
